Goal: Find specific page/section: Find specific page/section

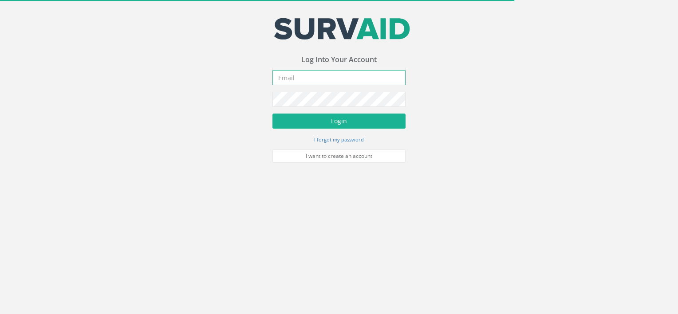
type input "[PERSON_NAME][EMAIL_ADDRESS][DOMAIN_NAME]"
click at [303, 112] on form "[PERSON_NAME][EMAIL_ADDRESS][DOMAIN_NAME] Incorrect Username or Password There …" at bounding box center [338, 116] width 133 height 93
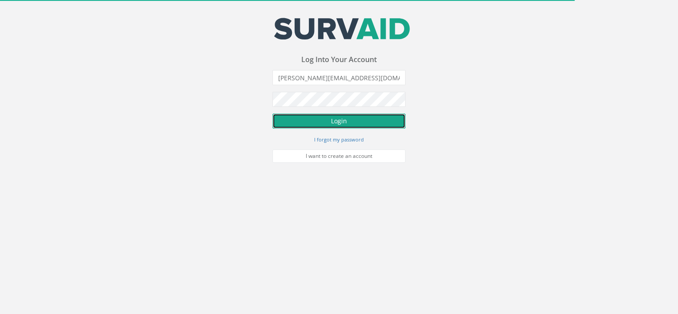
click at [307, 118] on button "Login" at bounding box center [338, 121] width 133 height 15
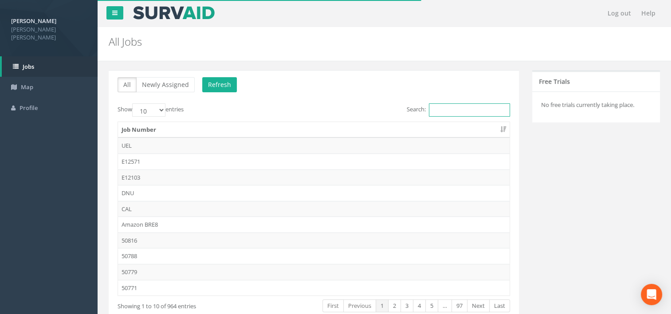
click at [451, 109] on input "Search:" at bounding box center [469, 109] width 81 height 13
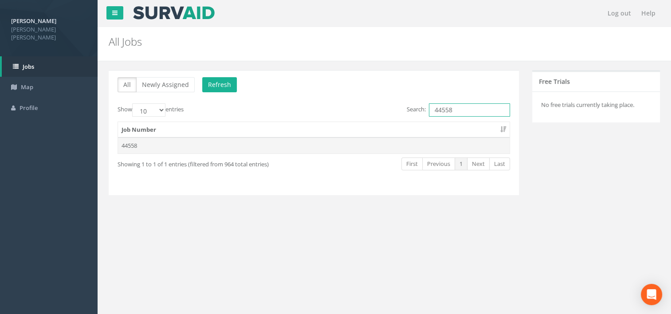
type input "44558"
click at [145, 143] on td "44558" at bounding box center [314, 145] width 392 height 16
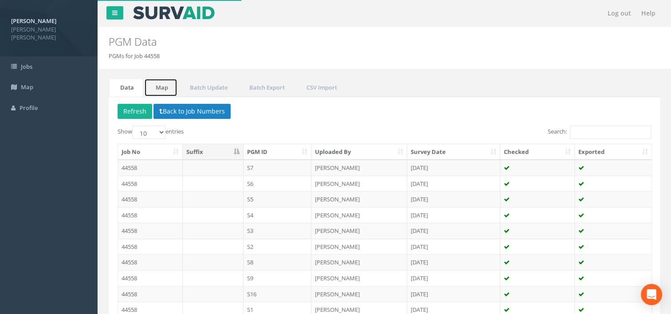
click at [163, 89] on link "Map" at bounding box center [160, 87] width 33 height 18
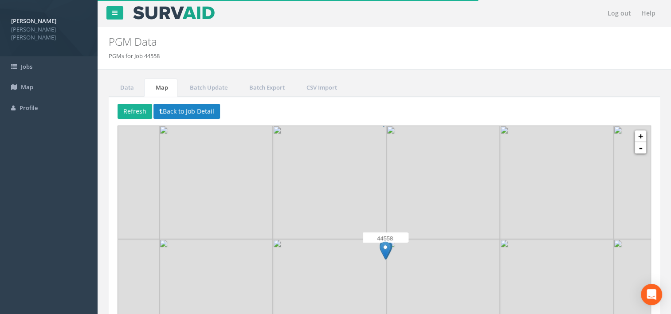
drag, startPoint x: 416, startPoint y: 237, endPoint x: 418, endPoint y: 163, distance: 74.1
click at [418, 163] on img at bounding box center [443, 182] width 114 height 114
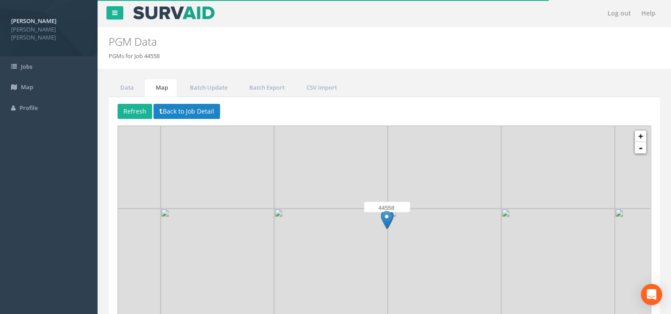
click at [392, 232] on img at bounding box center [445, 265] width 114 height 114
click at [392, 232] on img at bounding box center [445, 266] width 114 height 114
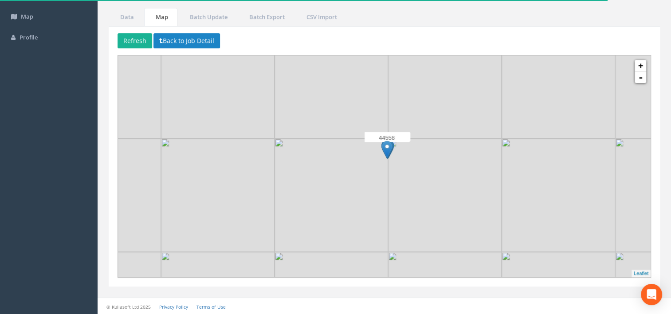
click at [419, 164] on img at bounding box center [445, 195] width 114 height 114
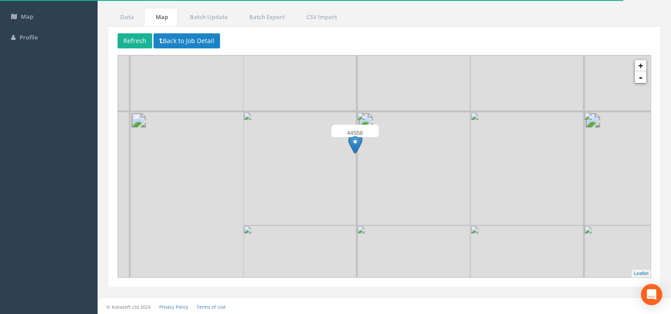
click at [400, 161] on img at bounding box center [414, 169] width 114 height 114
click at [400, 161] on img at bounding box center [414, 168] width 114 height 114
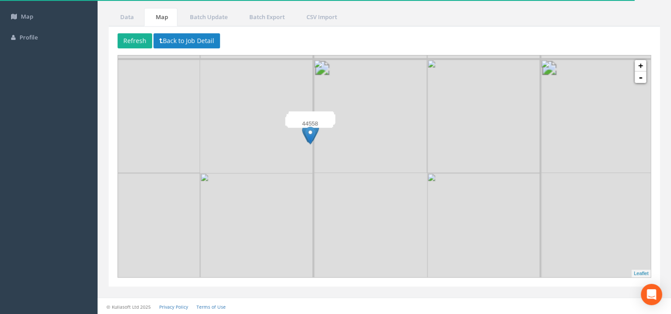
click at [327, 160] on img at bounding box center [371, 116] width 114 height 114
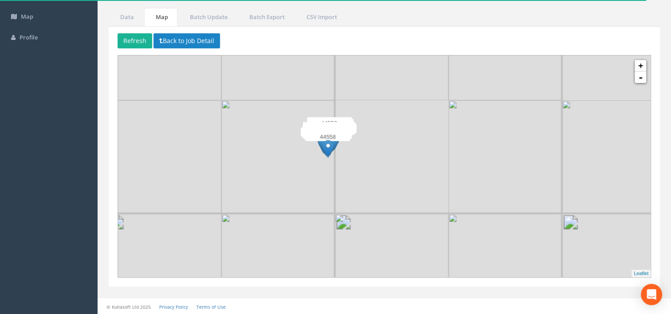
drag, startPoint x: 350, startPoint y: 186, endPoint x: 390, endPoint y: 216, distance: 50.0
click at [155, 10] on div at bounding box center [155, 10] width 0 height 0
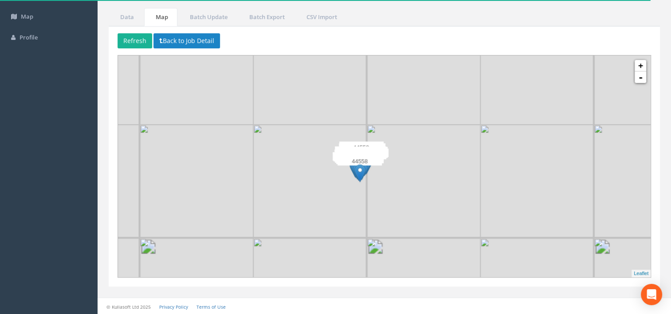
click at [369, 183] on img at bounding box center [424, 182] width 114 height 114
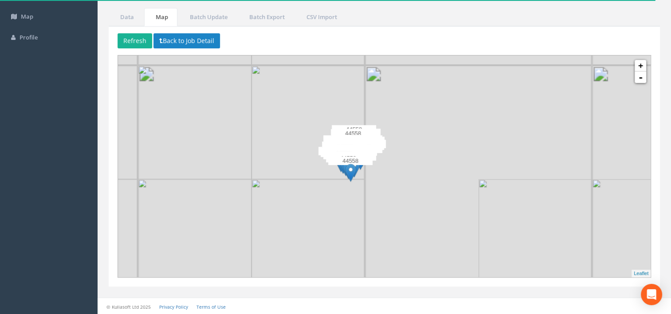
click at [187, 35] on div at bounding box center [187, 35] width 0 height 0
click at [382, 173] on img at bounding box center [422, 123] width 114 height 114
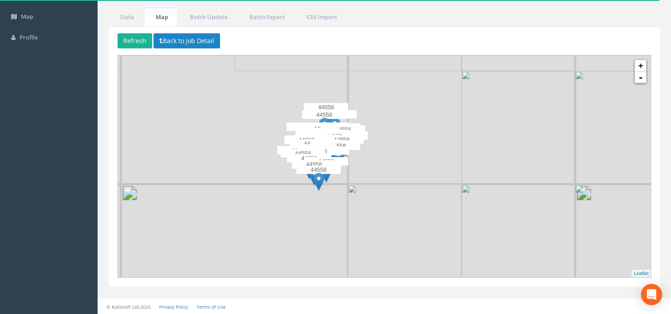
click at [361, 193] on img at bounding box center [405, 241] width 114 height 114
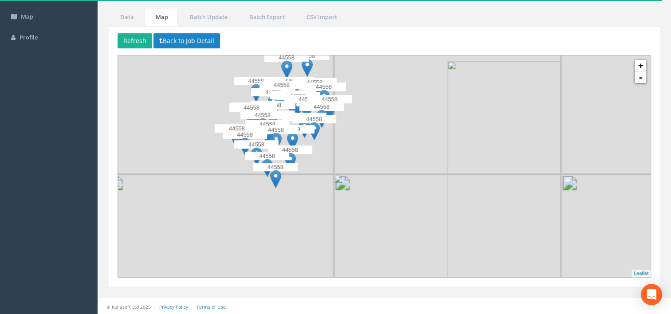
click at [187, 35] on div at bounding box center [187, 35] width 0 height 0
click at [337, 199] on img at bounding box center [391, 232] width 114 height 114
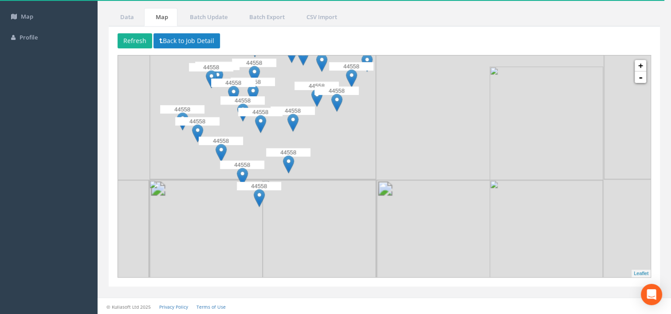
drag, startPoint x: 325, startPoint y: 193, endPoint x: 394, endPoint y: 232, distance: 79.4
click at [232, 65] on div at bounding box center [232, 65] width 0 height 0
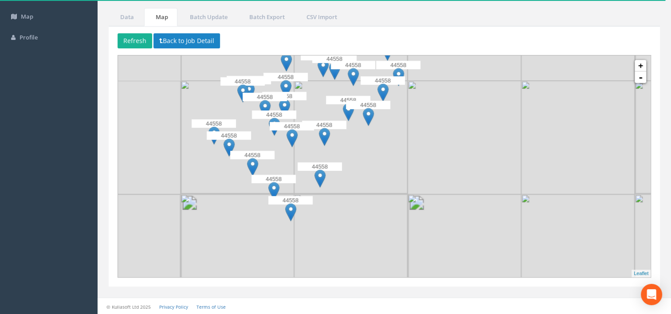
click at [355, 212] on img at bounding box center [351, 251] width 114 height 114
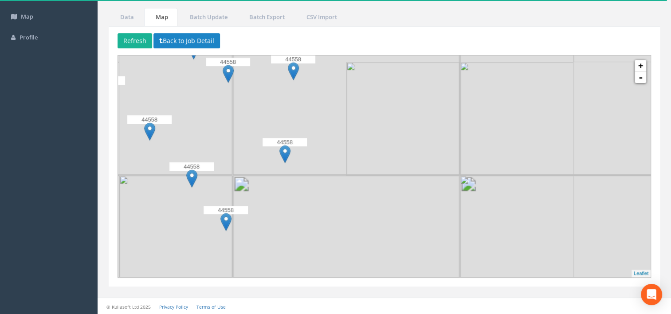
click at [333, 200] on img at bounding box center [346, 288] width 227 height 227
click at [333, 200] on img at bounding box center [290, 233] width 114 height 114
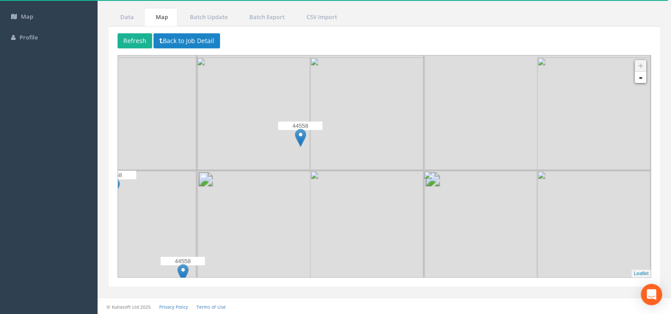
drag, startPoint x: 324, startPoint y: 221, endPoint x: 452, endPoint y: 231, distance: 129.0
click at [328, 99] on div at bounding box center [328, 99] width 0 height 0
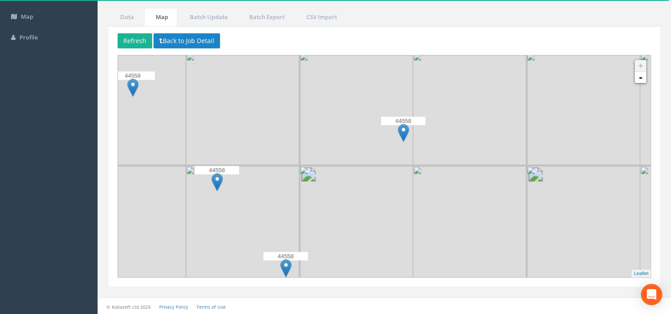
drag, startPoint x: 284, startPoint y: 183, endPoint x: 335, endPoint y: 148, distance: 62.2
click at [299, 166] on img at bounding box center [243, 223] width 114 height 114
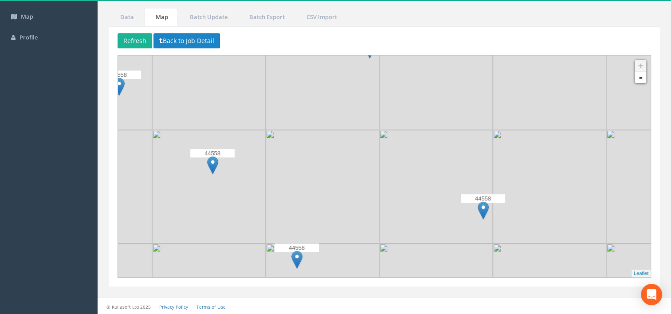
drag, startPoint x: 188, startPoint y: 157, endPoint x: 225, endPoint y: 251, distance: 100.1
click at [225, 266] on img at bounding box center [209, 300] width 114 height 114
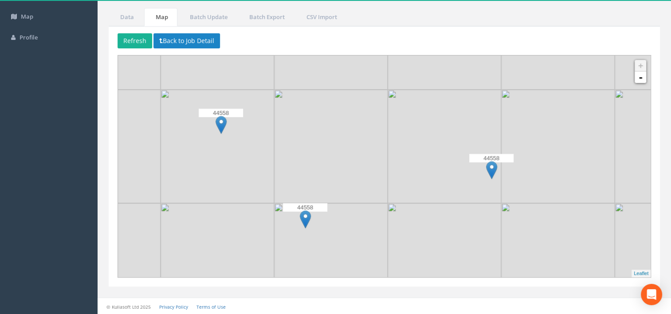
drag, startPoint x: 296, startPoint y: 127, endPoint x: 312, endPoint y: 72, distance: 56.8
click at [312, 72] on img at bounding box center [331, 33] width 114 height 114
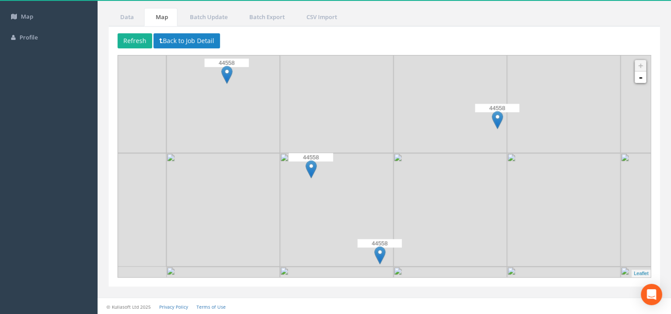
drag, startPoint x: 377, startPoint y: 202, endPoint x: 376, endPoint y: 166, distance: 35.9
click at [376, 166] on img at bounding box center [337, 210] width 114 height 114
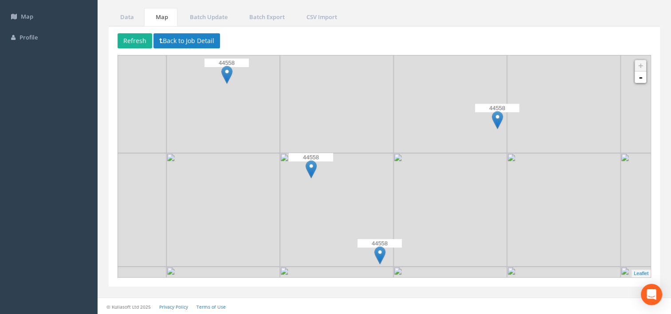
click at [380, 250] on img at bounding box center [379, 255] width 11 height 18
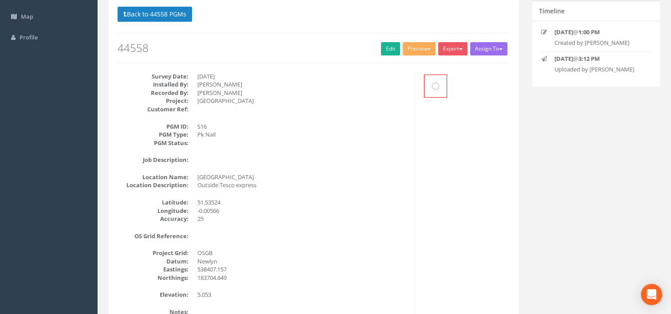
scroll to position [62, 0]
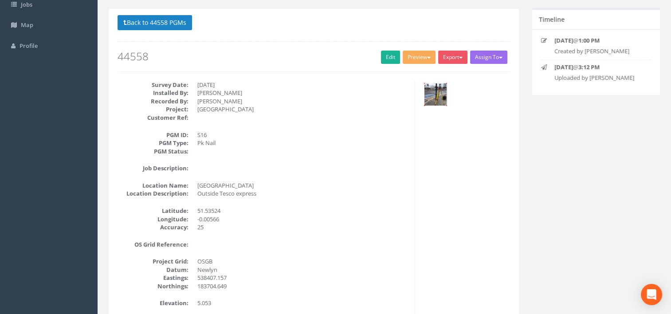
click at [427, 95] on img at bounding box center [435, 94] width 22 height 22
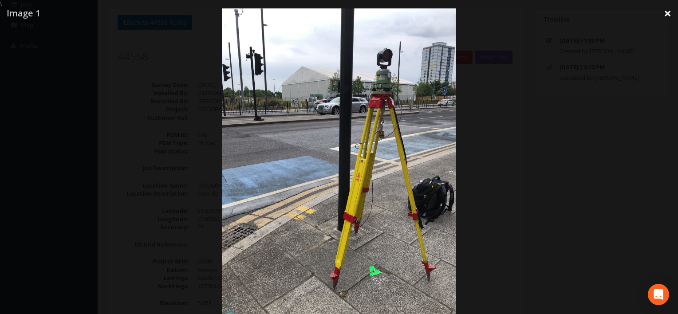
click at [666, 11] on link "×" at bounding box center [667, 13] width 21 height 27
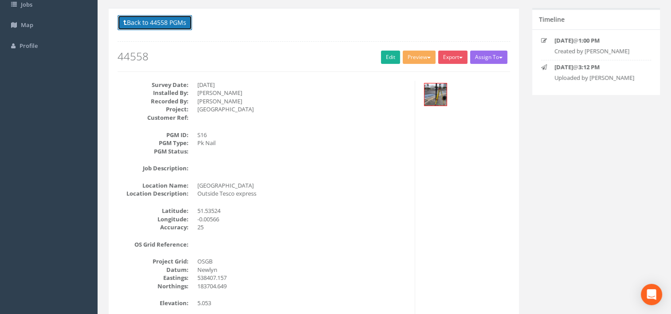
click at [160, 24] on button "Back to 44558 PGMs" at bounding box center [155, 22] width 74 height 15
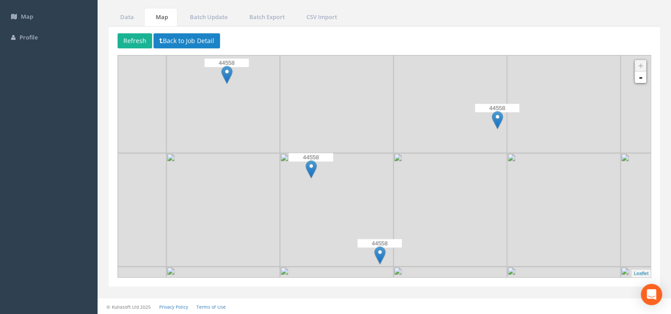
click at [312, 166] on img at bounding box center [311, 169] width 11 height 18
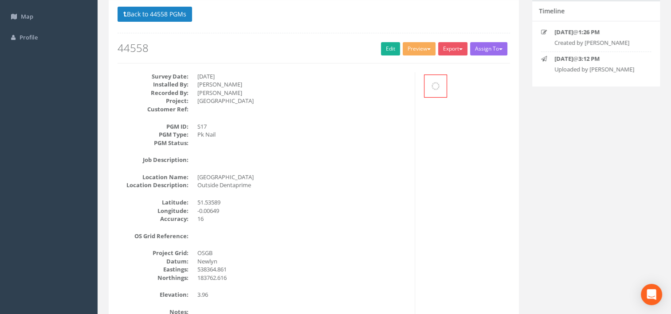
scroll to position [62, 0]
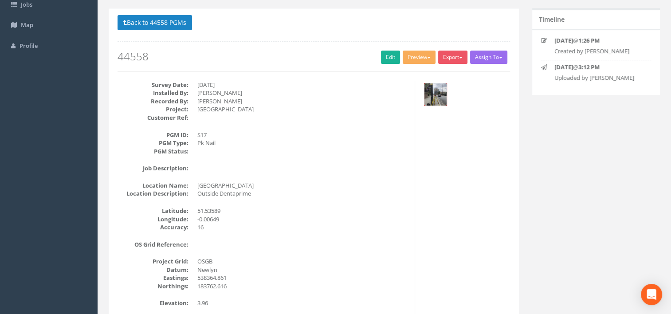
click at [435, 88] on img at bounding box center [435, 94] width 22 height 22
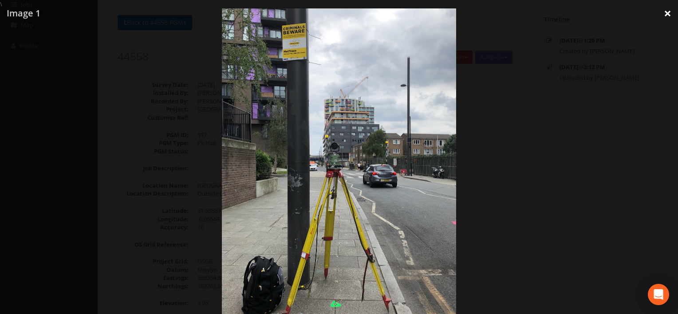
click at [670, 10] on link "×" at bounding box center [667, 13] width 21 height 27
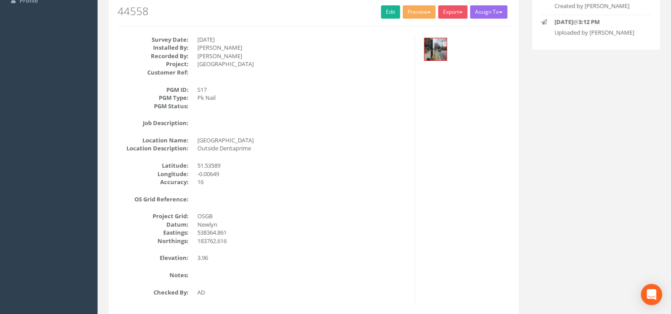
scroll to position [25, 0]
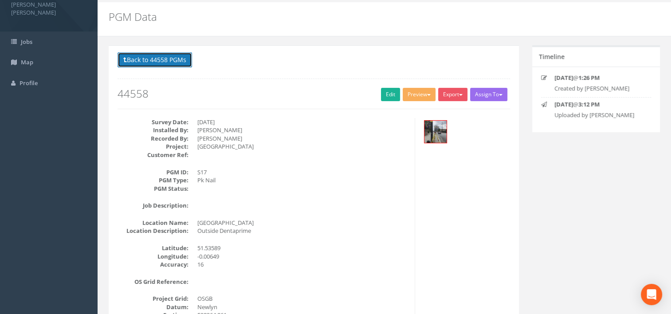
click at [154, 59] on button "Back to 44558 PGMs" at bounding box center [155, 59] width 74 height 15
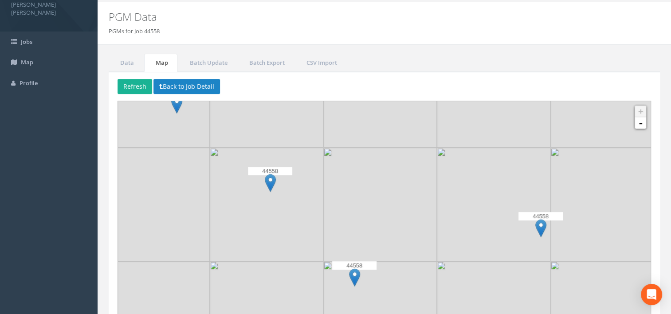
drag, startPoint x: 212, startPoint y: 168, endPoint x: 261, endPoint y: 211, distance: 65.4
click at [255, 231] on img at bounding box center [267, 205] width 114 height 114
click at [270, 180] on img at bounding box center [271, 184] width 11 height 18
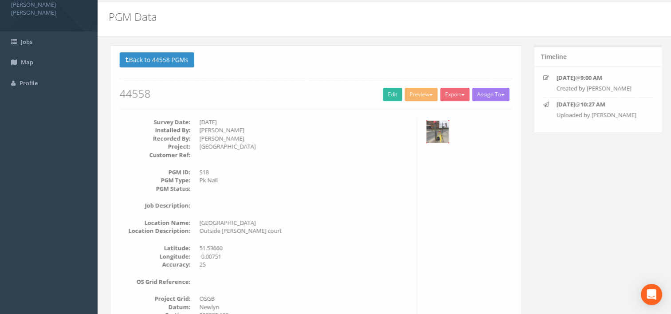
click at [436, 125] on img at bounding box center [435, 132] width 22 height 22
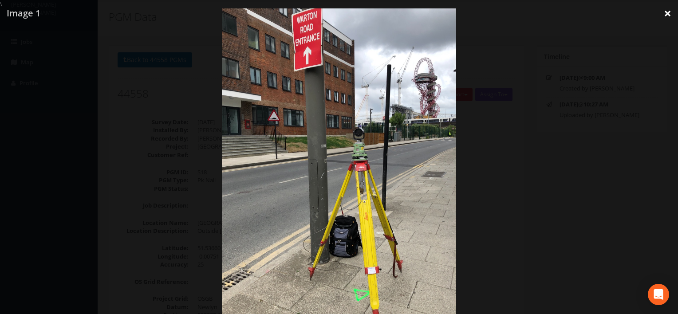
click at [667, 10] on link "×" at bounding box center [667, 13] width 21 height 27
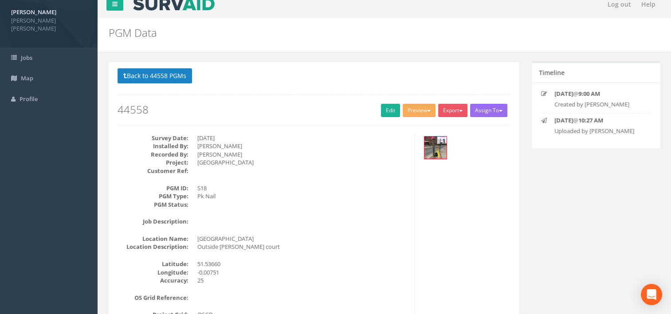
scroll to position [0, 0]
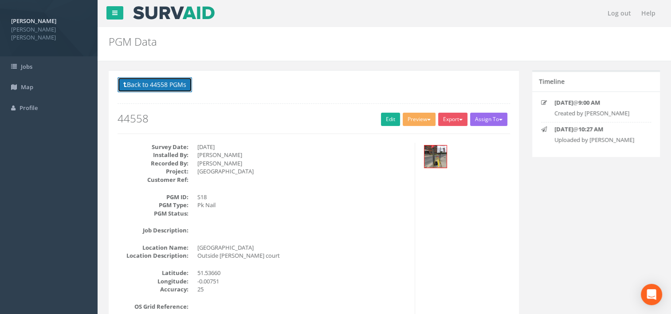
click at [173, 79] on button "Back to 44558 PGMs" at bounding box center [155, 84] width 74 height 15
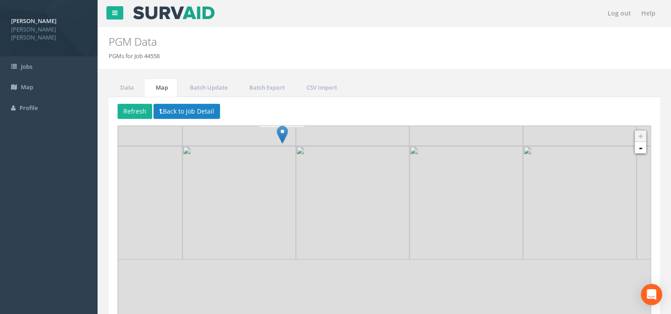
drag, startPoint x: 375, startPoint y: 212, endPoint x: 442, endPoint y: 114, distance: 119.1
click at [442, 114] on div "Refresh Back to Job Detail 44558 44558 44558 44558 44558 44558 44558 44558 4455…" at bounding box center [384, 227] width 551 height 260
drag, startPoint x: 312, startPoint y: 215, endPoint x: 461, endPoint y: 146, distance: 163.9
click at [396, 146] on img at bounding box center [339, 167] width 114 height 114
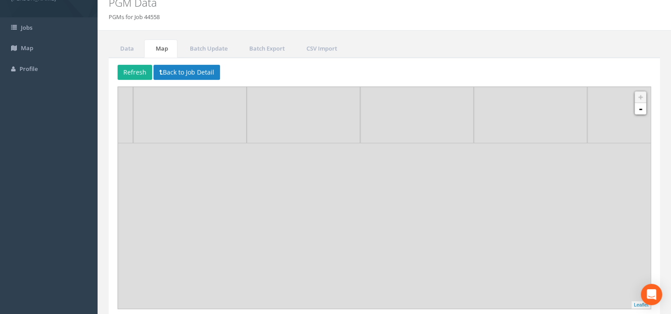
scroll to position [71, 0]
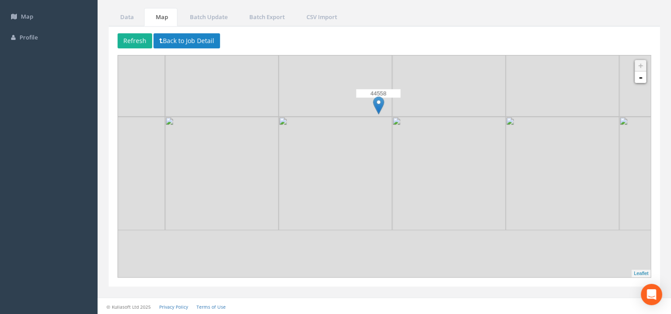
drag, startPoint x: 418, startPoint y: 149, endPoint x: 329, endPoint y: 258, distance: 139.9
click at [331, 260] on div "44558 44558 44558 44558 44558 44558 44558 44558 44558 44558 44558 44558 44558 4…" at bounding box center [384, 166] width 533 height 222
drag, startPoint x: 372, startPoint y: 153, endPoint x: 380, endPoint y: 263, distance: 110.2
click at [378, 256] on img at bounding box center [321, 199] width 114 height 114
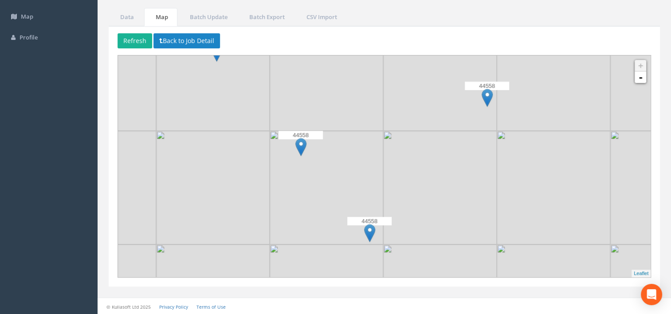
click at [305, 148] on img at bounding box center [300, 147] width 11 height 18
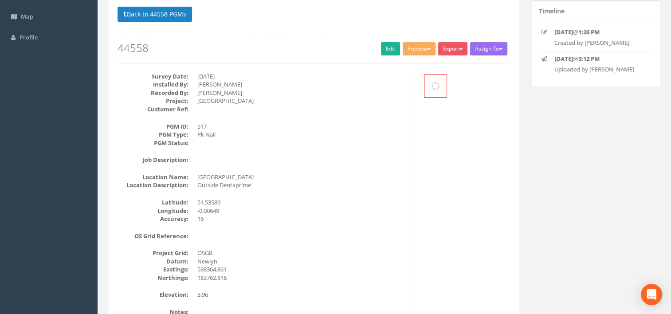
scroll to position [62, 0]
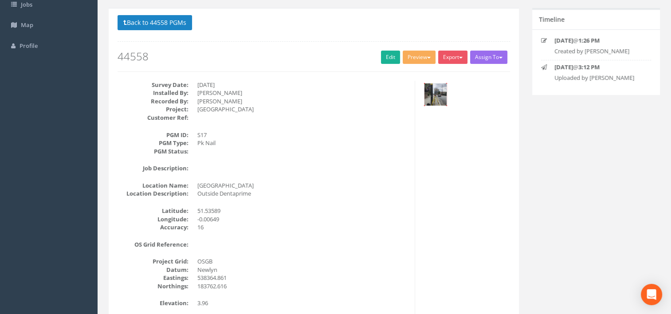
click at [437, 96] on img at bounding box center [435, 94] width 22 height 22
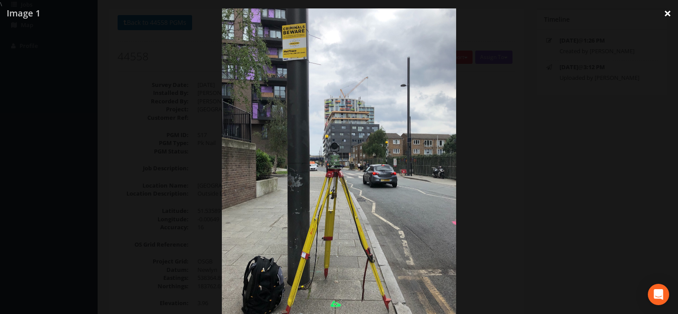
click at [665, 9] on link "×" at bounding box center [667, 13] width 21 height 27
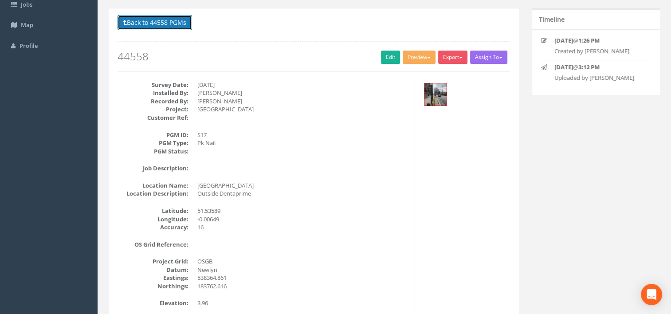
click at [171, 22] on button "Back to 44558 PGMs" at bounding box center [155, 22] width 74 height 15
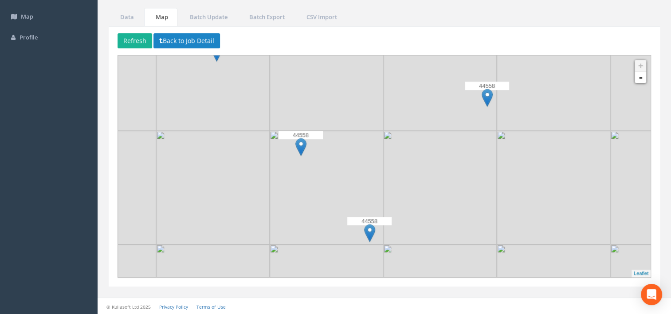
click at [368, 233] on img at bounding box center [369, 233] width 11 height 18
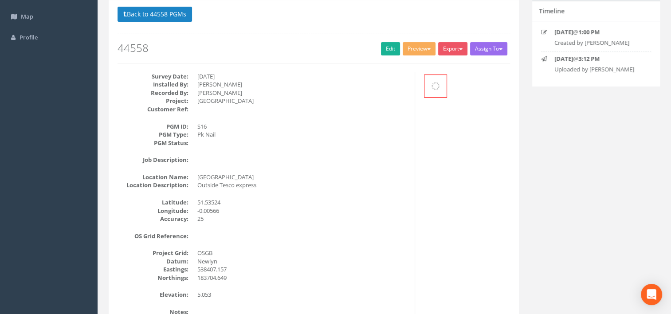
scroll to position [62, 0]
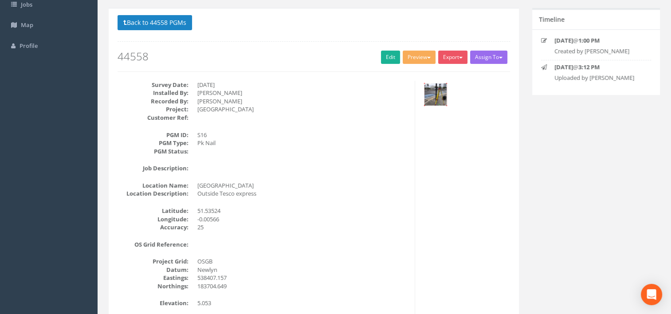
click at [442, 94] on img at bounding box center [435, 94] width 22 height 22
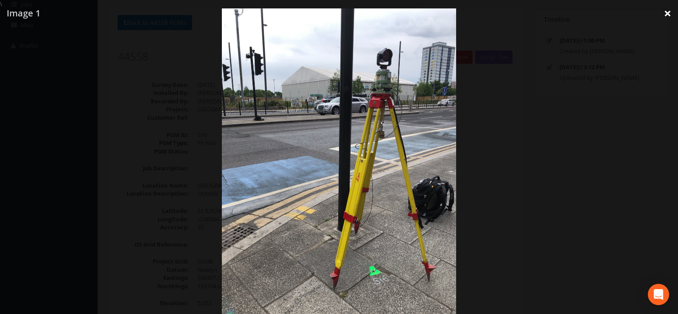
click at [664, 12] on link "×" at bounding box center [667, 13] width 21 height 27
